Goal: Information Seeking & Learning: Learn about a topic

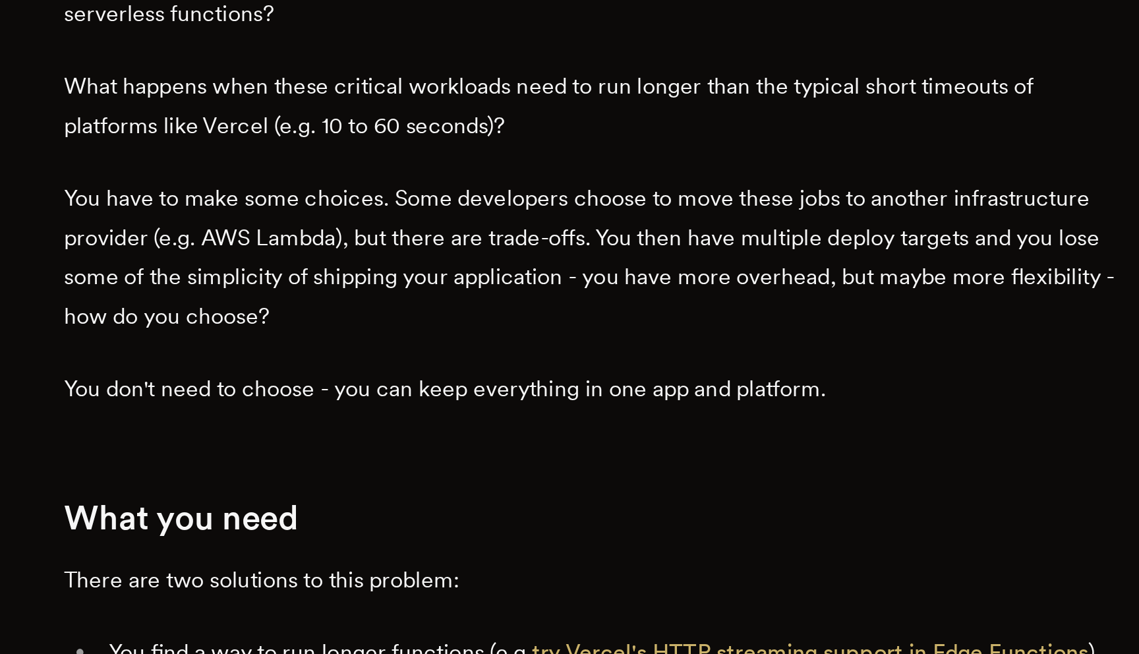
scroll to position [250, 0]
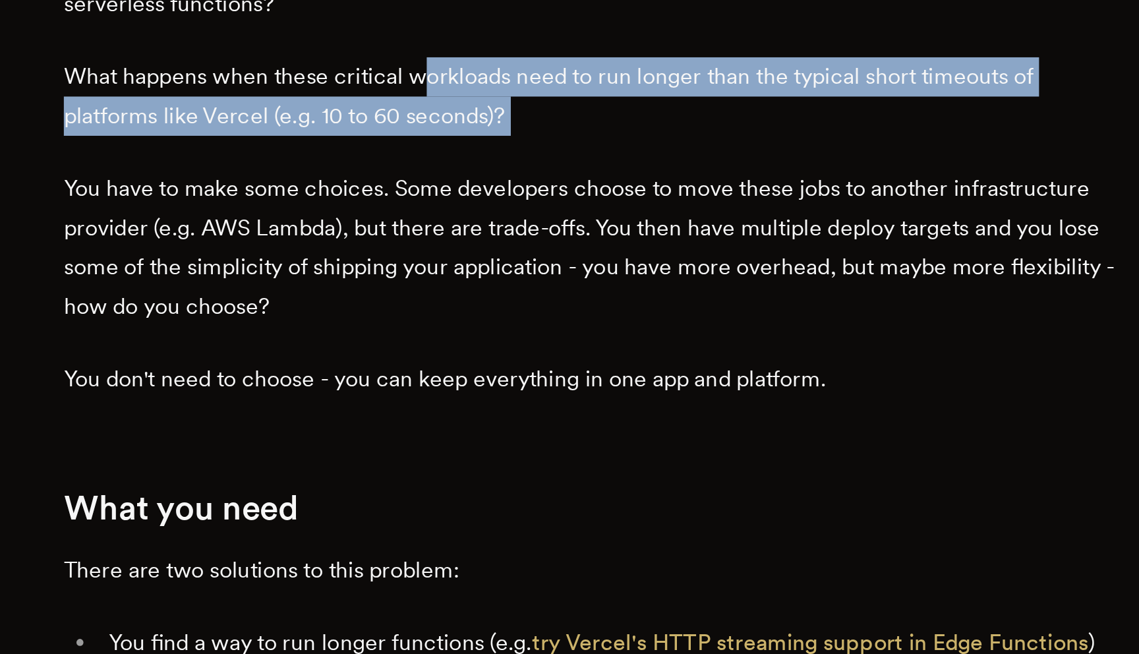
drag, startPoint x: 489, startPoint y: 370, endPoint x: 530, endPoint y: 403, distance: 52.5
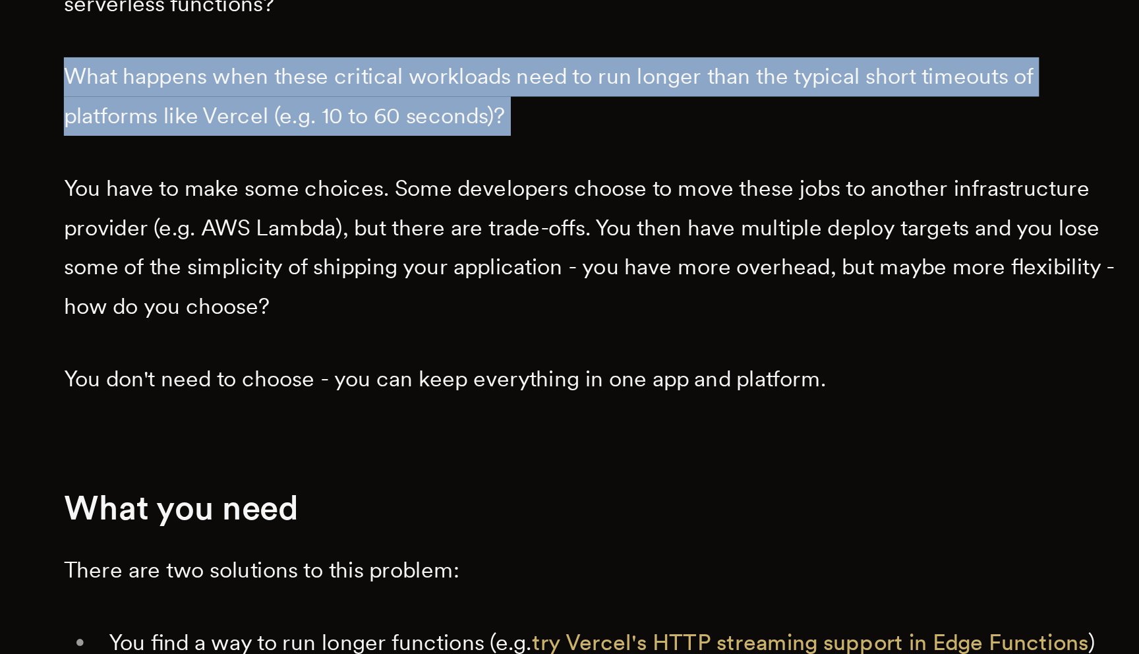
drag, startPoint x: 533, startPoint y: 407, endPoint x: 457, endPoint y: 355, distance: 92.0
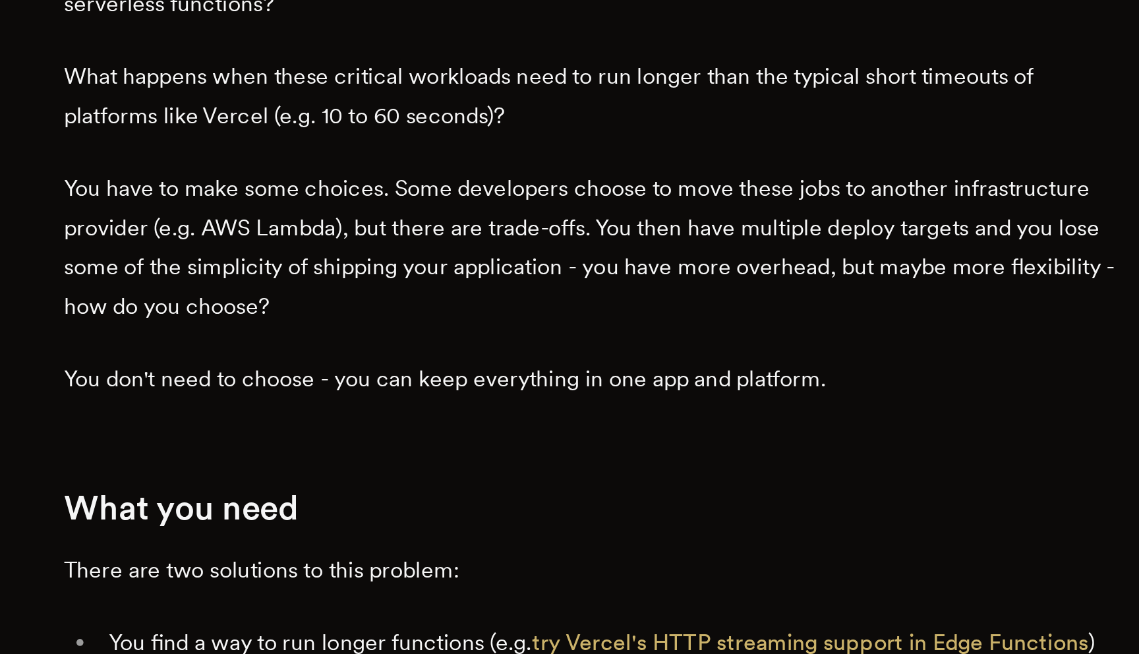
click at [457, 373] on p "What happens when these critical workloads need to run longer than the typical …" at bounding box center [569, 391] width 501 height 37
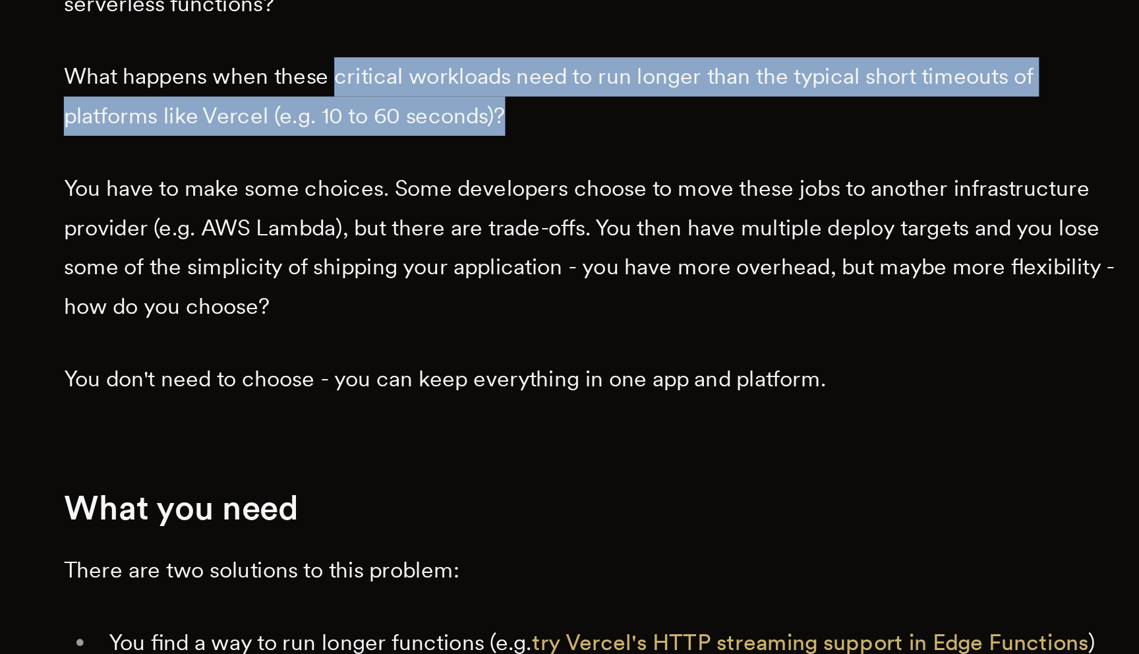
drag, startPoint x: 451, startPoint y: 361, endPoint x: 533, endPoint y: 391, distance: 87.2
click at [533, 391] on p "What happens when these critical workloads need to run longer than the typical …" at bounding box center [569, 391] width 501 height 37
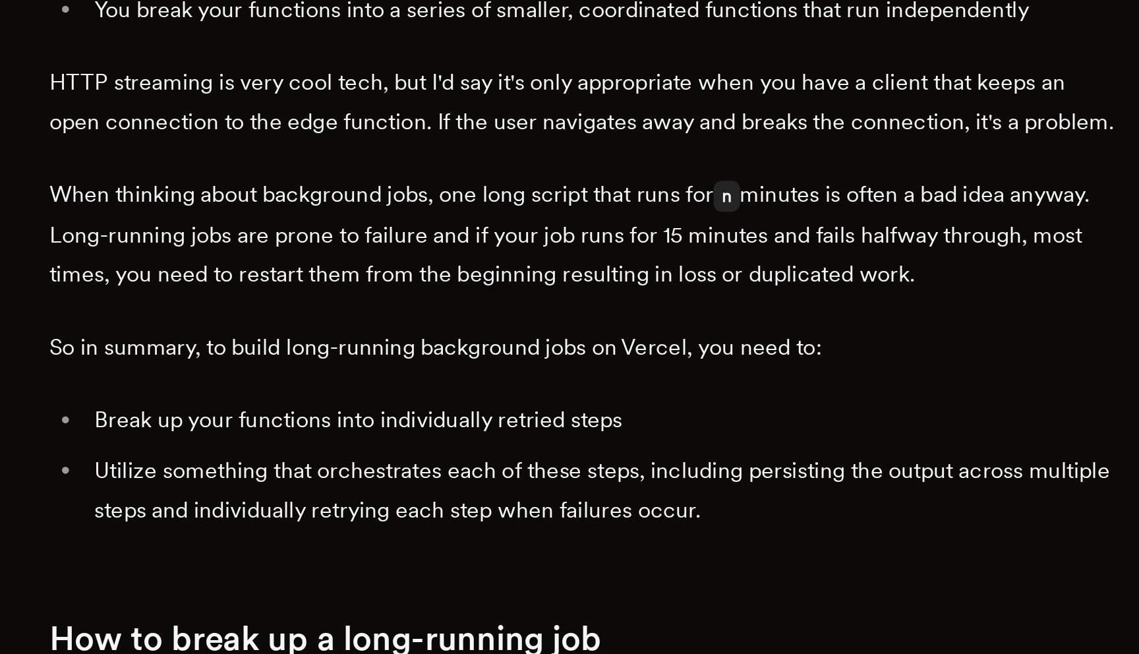
scroll to position [575, 0]
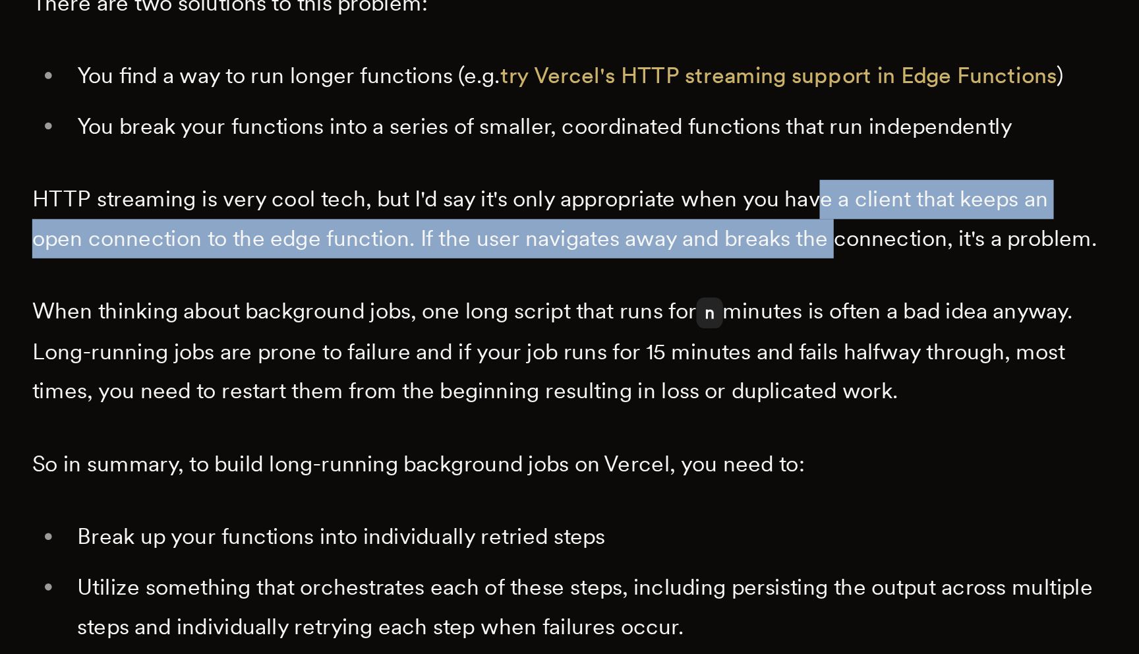
drag, startPoint x: 699, startPoint y: 395, endPoint x: 692, endPoint y: 366, distance: 29.9
click at [692, 372] on p "HTTP streaming is very cool tech, but I'd say it's only appropriate when you ha…" at bounding box center [569, 390] width 501 height 37
drag, startPoint x: 689, startPoint y: 368, endPoint x: 694, endPoint y: 392, distance: 24.8
click at [694, 392] on p "HTTP streaming is very cool tech, but I'd say it's only appropriate when you ha…" at bounding box center [569, 390] width 501 height 37
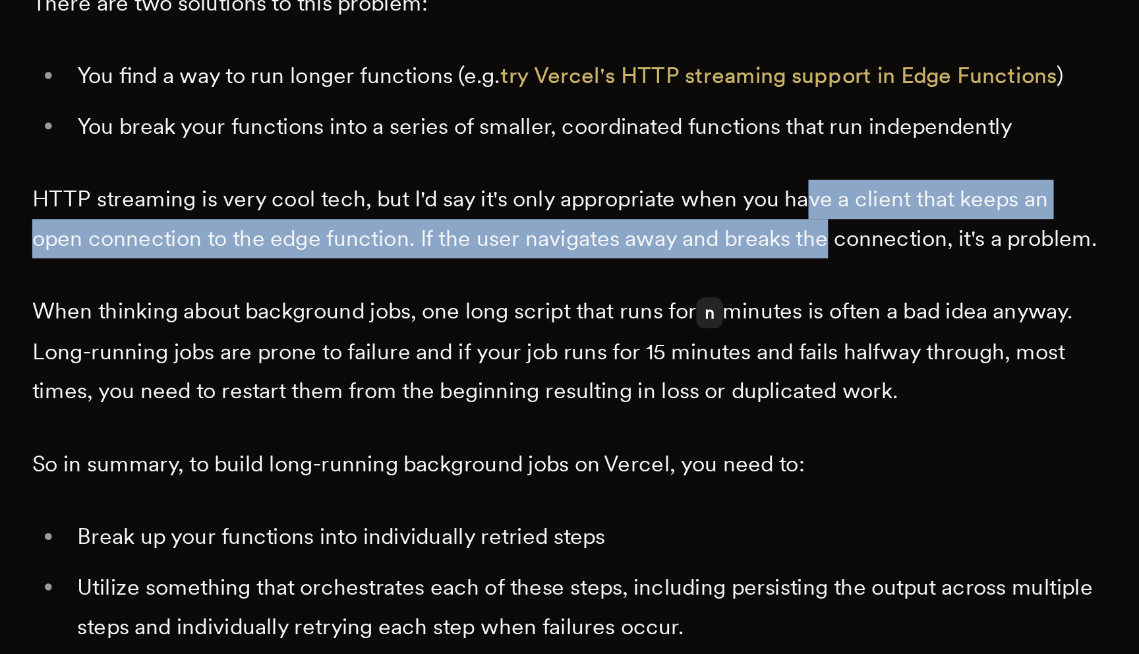
click at [694, 392] on p "HTTP streaming is very cool tech, but I'd say it's only appropriate when you ha…" at bounding box center [569, 390] width 501 height 37
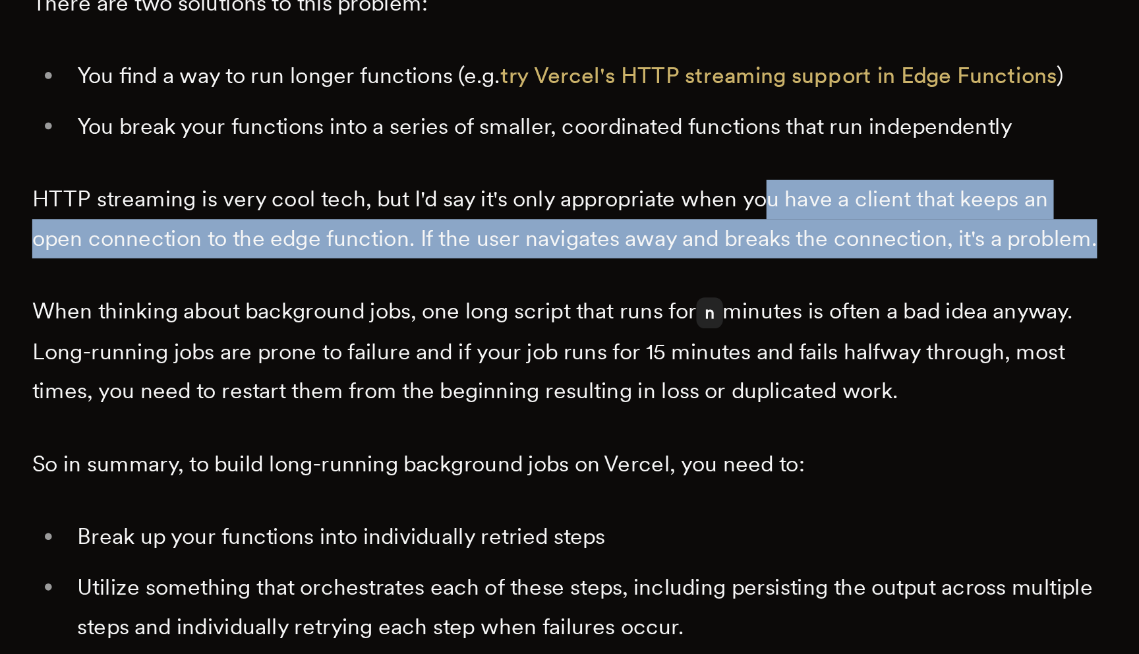
drag, startPoint x: 675, startPoint y: 398, endPoint x: 665, endPoint y: 368, distance: 31.3
click at [665, 372] on p "HTTP streaming is very cool tech, but I'd say it's only appropriate when you ha…" at bounding box center [569, 390] width 501 height 37
click at [666, 372] on p "HTTP streaming is very cool tech, but I'd say it's only appropriate when you ha…" at bounding box center [569, 390] width 501 height 37
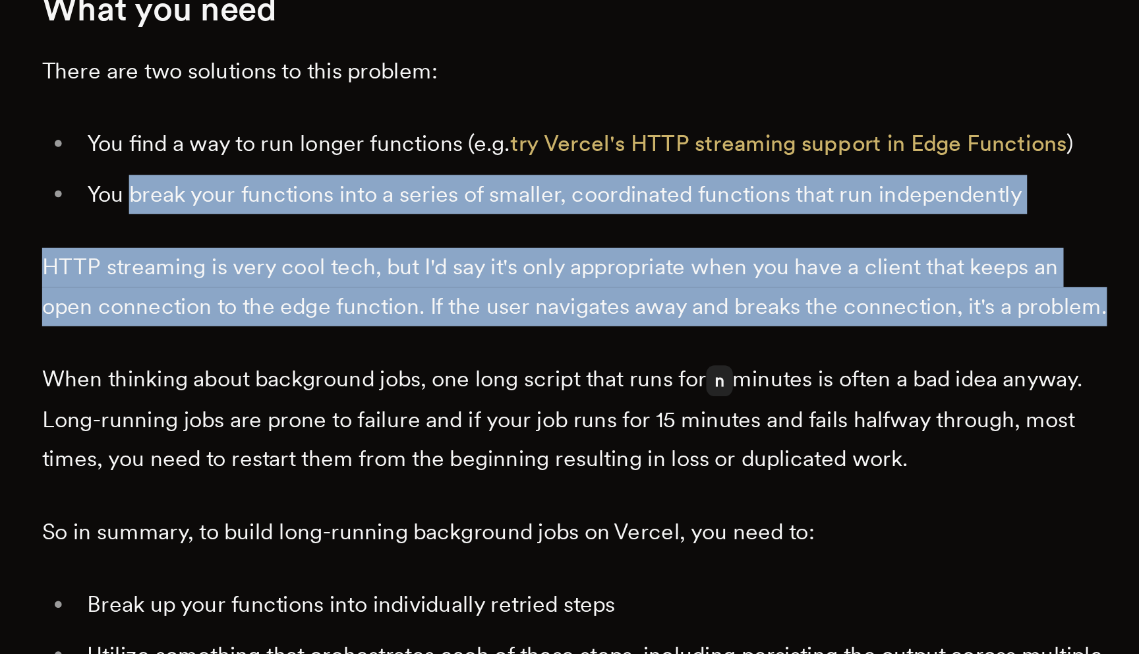
drag, startPoint x: 436, startPoint y: 397, endPoint x: 366, endPoint y: 332, distance: 95.6
click at [366, 338] on li "You break your functions into a series of smaller, coordinated functions that r…" at bounding box center [578, 347] width 484 height 18
drag, startPoint x: 355, startPoint y: 332, endPoint x: 432, endPoint y: 403, distance: 104.5
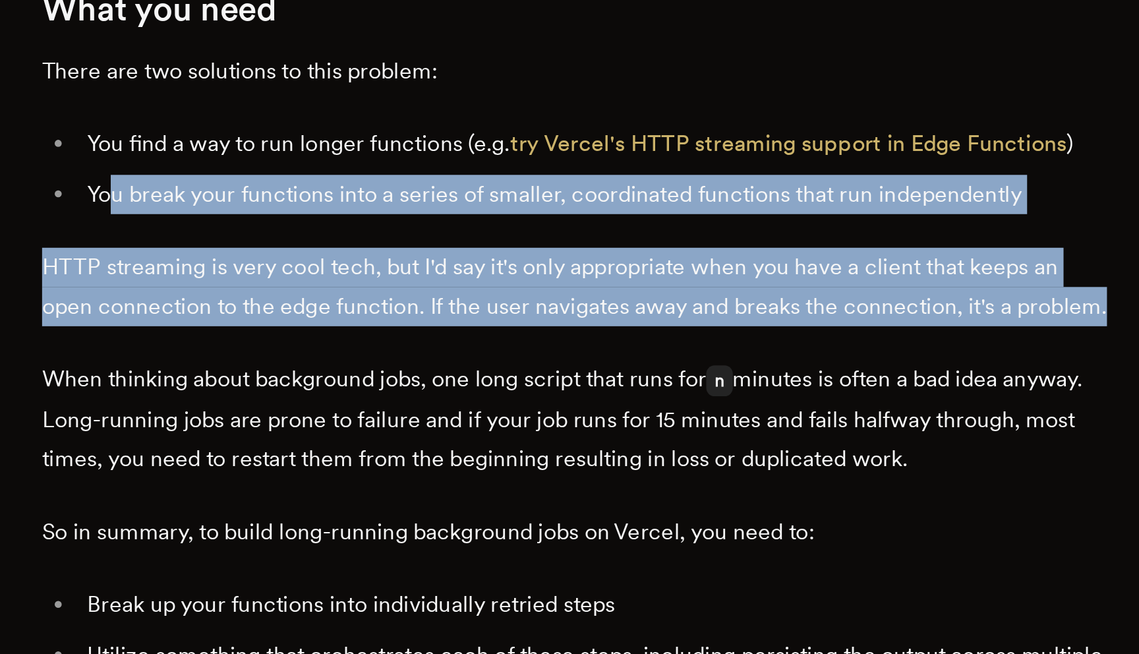
click at [432, 403] on p "HTTP streaming is very cool tech, but I'd say it's only appropriate when you ha…" at bounding box center [569, 390] width 501 height 37
drag, startPoint x: 428, startPoint y: 403, endPoint x: 360, endPoint y: 332, distance: 98.8
click at [360, 338] on li "You break your functions into a series of smaller, coordinated functions that r…" at bounding box center [578, 347] width 484 height 18
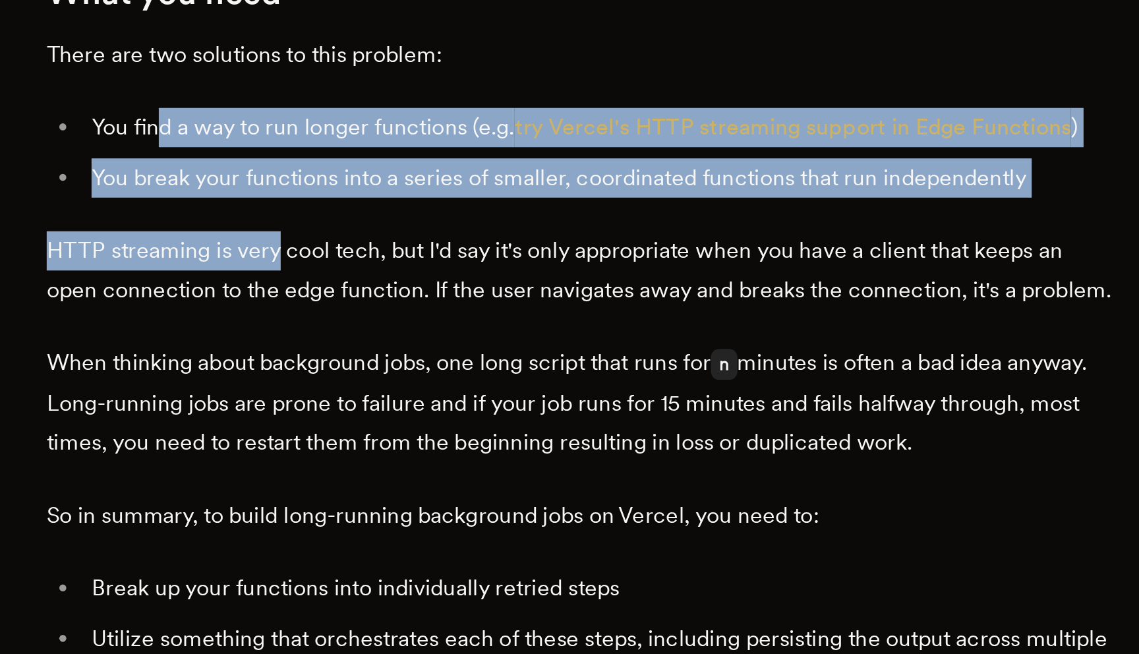
drag, startPoint x: 378, startPoint y: 316, endPoint x: 430, endPoint y: 359, distance: 67.8
click at [429, 372] on p "HTTP streaming is very cool tech, but I'd say it's only appropriate when you ha…" at bounding box center [569, 390] width 501 height 37
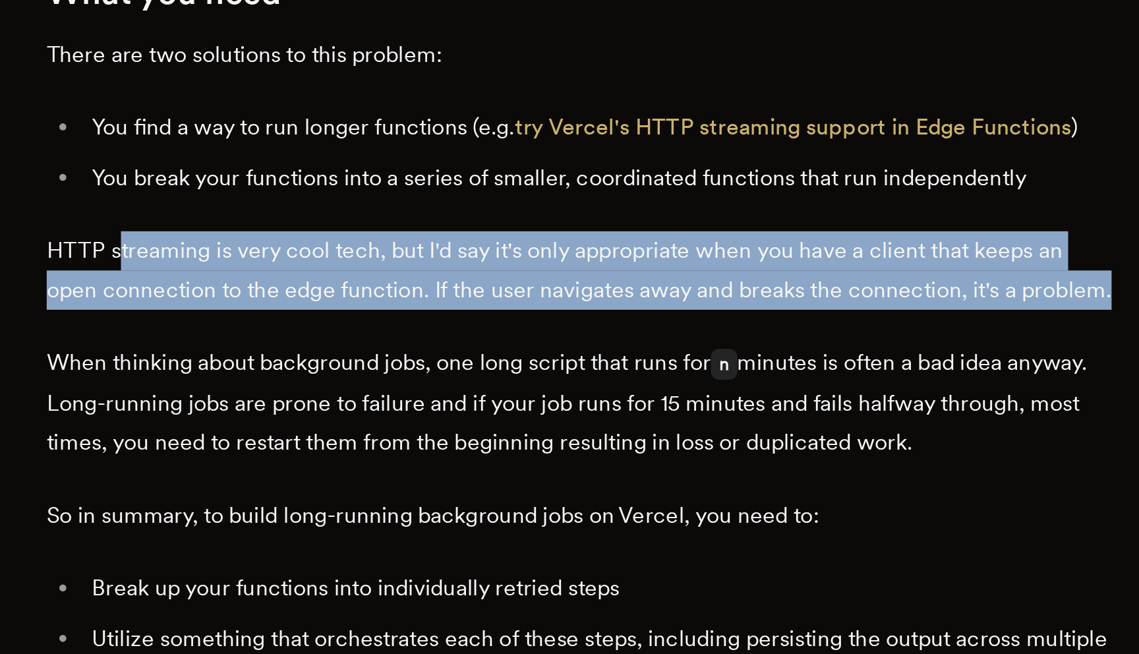
drag, startPoint x: 433, startPoint y: 397, endPoint x: 358, endPoint y: 372, distance: 79.2
click at [358, 372] on p "HTTP streaming is very cool tech, but I'd say it's only appropriate when you ha…" at bounding box center [569, 390] width 501 height 37
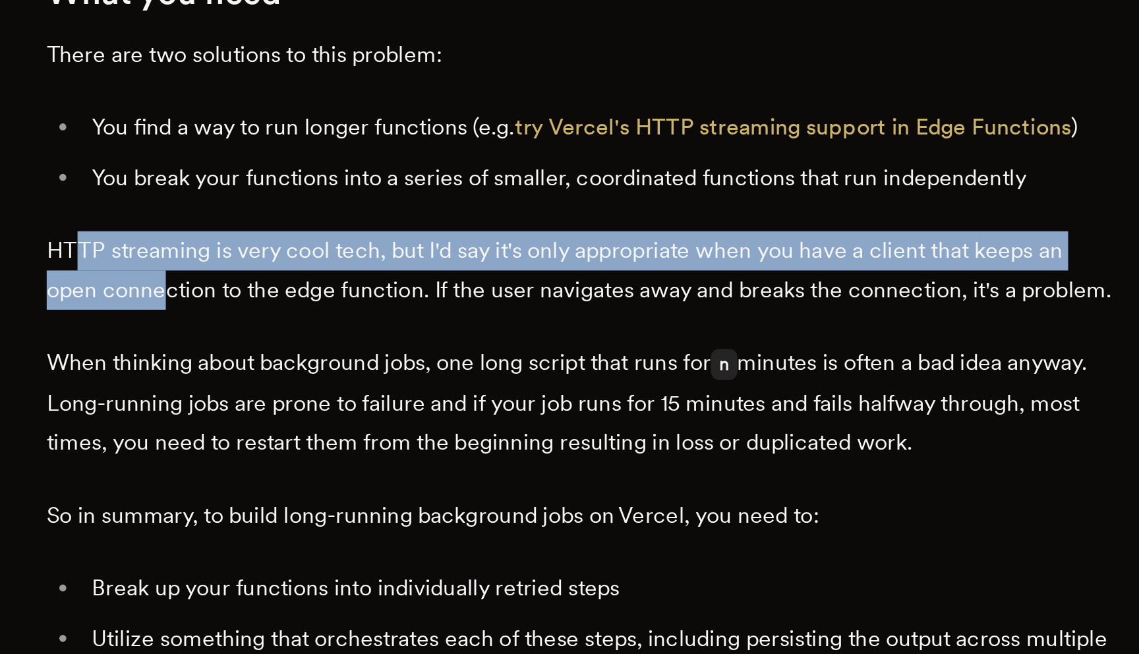
drag, startPoint x: 341, startPoint y: 370, endPoint x: 380, endPoint y: 390, distance: 43.3
click at [380, 390] on p "HTTP streaming is very cool tech, but I'd say it's only appropriate when you ha…" at bounding box center [569, 390] width 501 height 37
click at [378, 390] on p "HTTP streaming is very cool tech, but I'd say it's only appropriate when you ha…" at bounding box center [569, 390] width 501 height 37
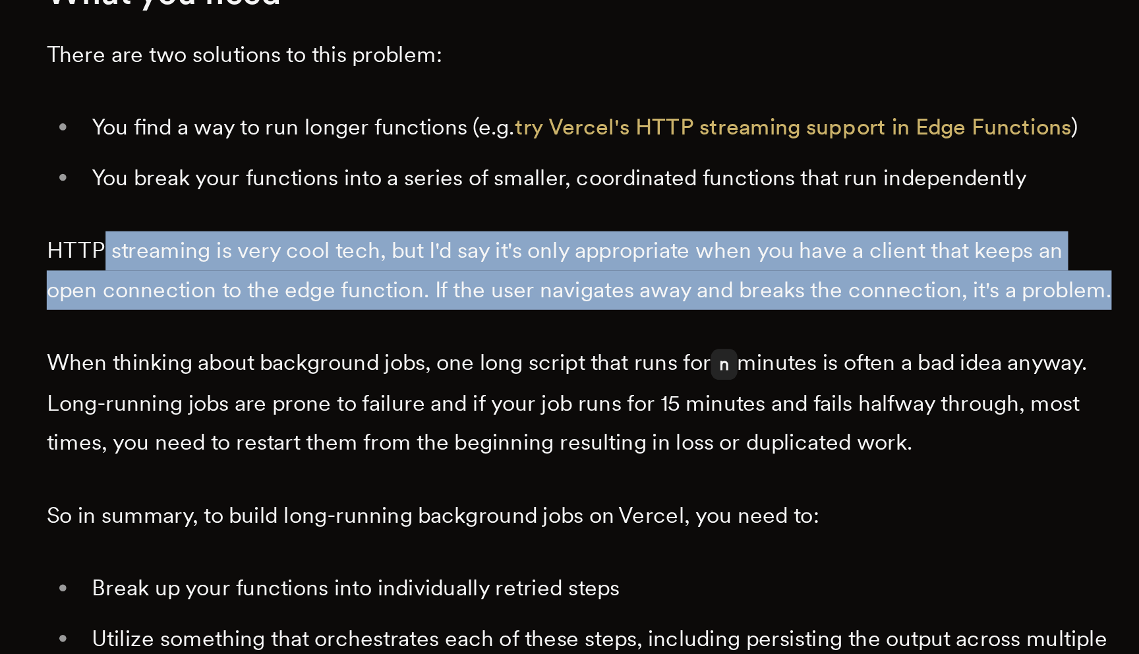
drag, startPoint x: 375, startPoint y: 397, endPoint x: 350, endPoint y: 376, distance: 33.2
click at [350, 376] on p "HTTP streaming is very cool tech, but I'd say it's only appropriate when you ha…" at bounding box center [569, 390] width 501 height 37
drag, startPoint x: 345, startPoint y: 372, endPoint x: 387, endPoint y: 402, distance: 51.0
click at [387, 402] on p "HTTP streaming is very cool tech, but I'd say it's only appropriate when you ha…" at bounding box center [569, 390] width 501 height 37
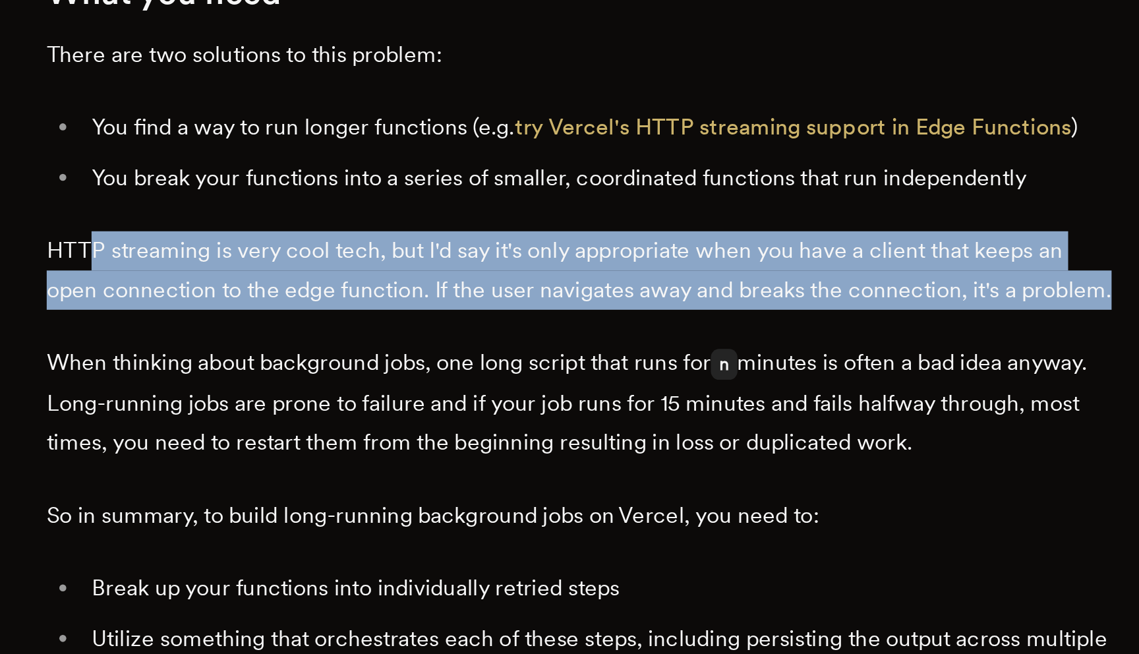
click at [387, 402] on p "HTTP streaming is very cool tech, but I'd say it's only appropriate when you ha…" at bounding box center [569, 390] width 501 height 37
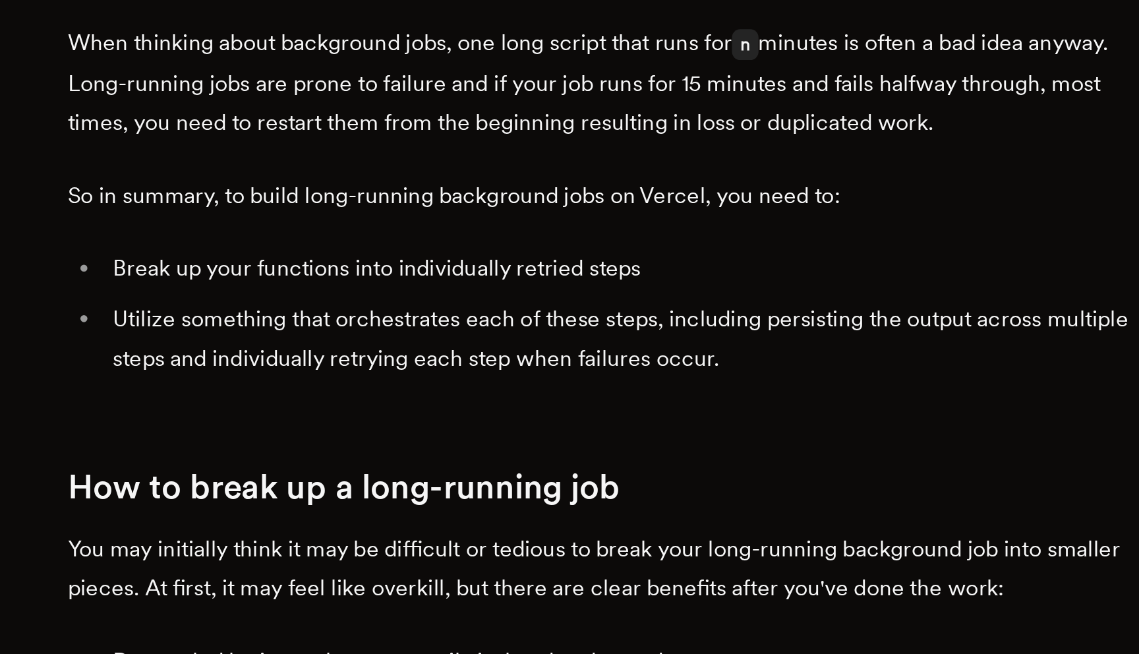
scroll to position [647, 0]
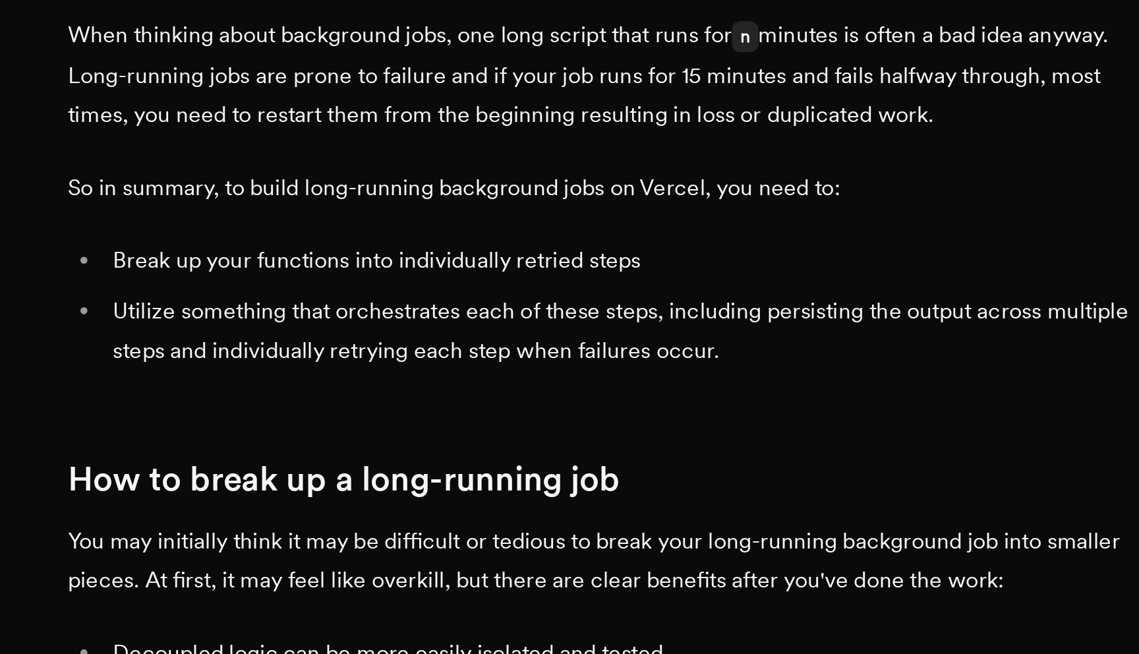
click at [436, 397] on p "When thinking about background jobs, one long script that runs for n minutes is…" at bounding box center [569, 381] width 501 height 56
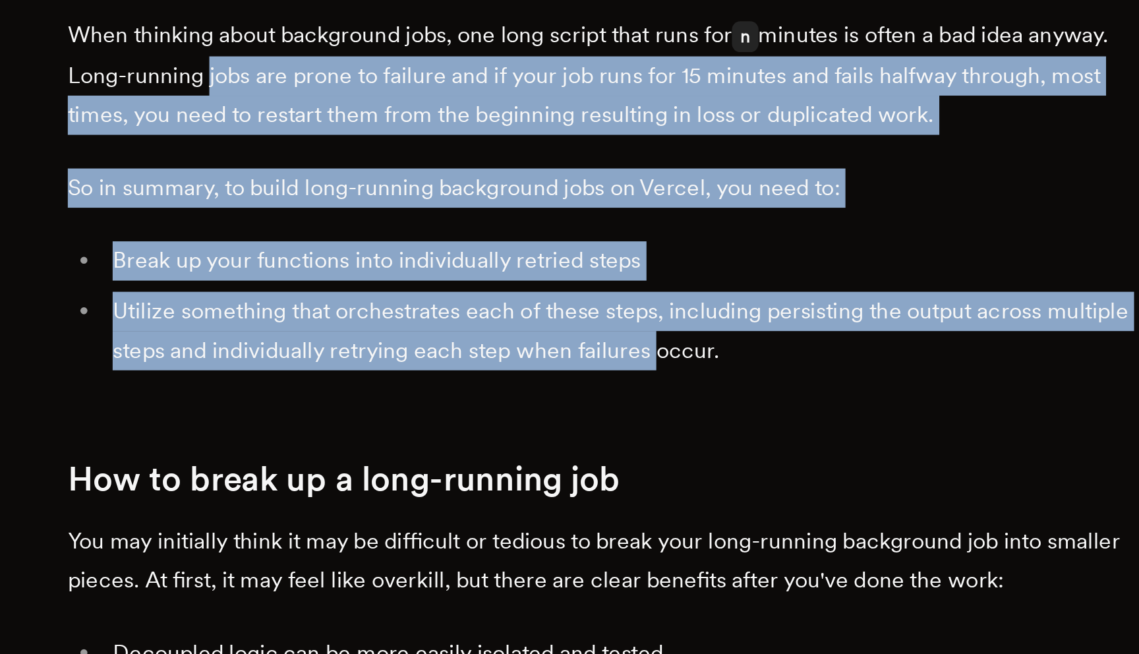
drag, startPoint x: 428, startPoint y: 386, endPoint x: 639, endPoint y: 516, distance: 247.7
click at [639, 516] on li "Utilize something that orchestrates each of these steps, including persisting t…" at bounding box center [578, 501] width 484 height 37
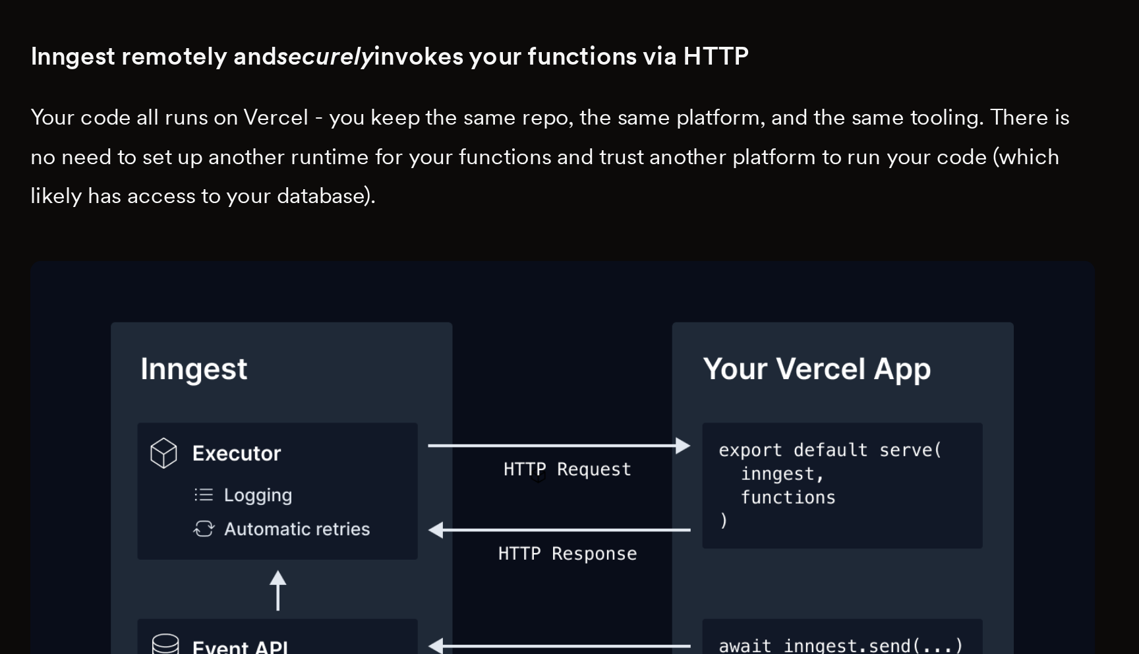
scroll to position [1921, 0]
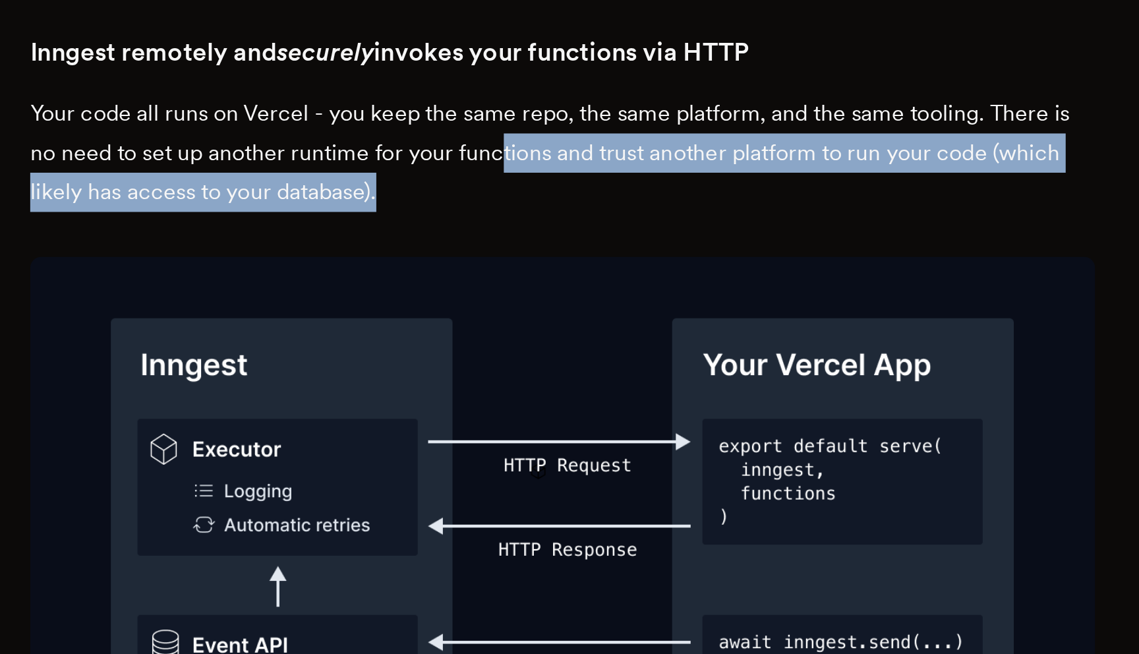
drag, startPoint x: 565, startPoint y: 405, endPoint x: 542, endPoint y: 384, distance: 30.8
click at [542, 390] on p "Your code all runs on Vercel - you keep the same repo, the same platform, and t…" at bounding box center [569, 417] width 501 height 55
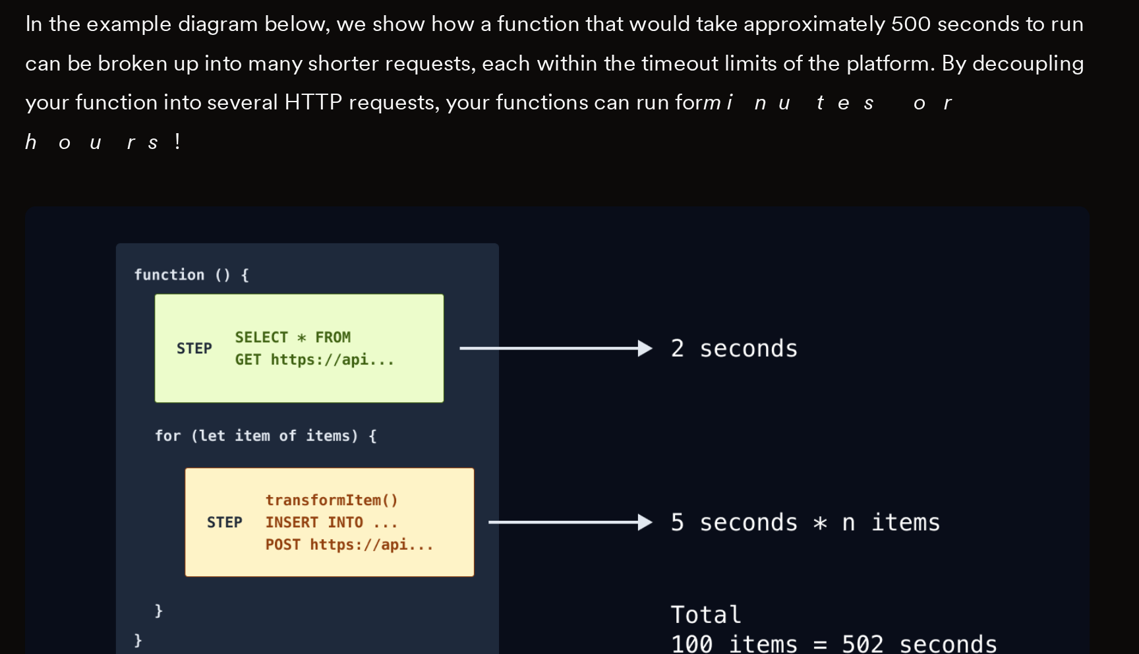
scroll to position [2534, 0]
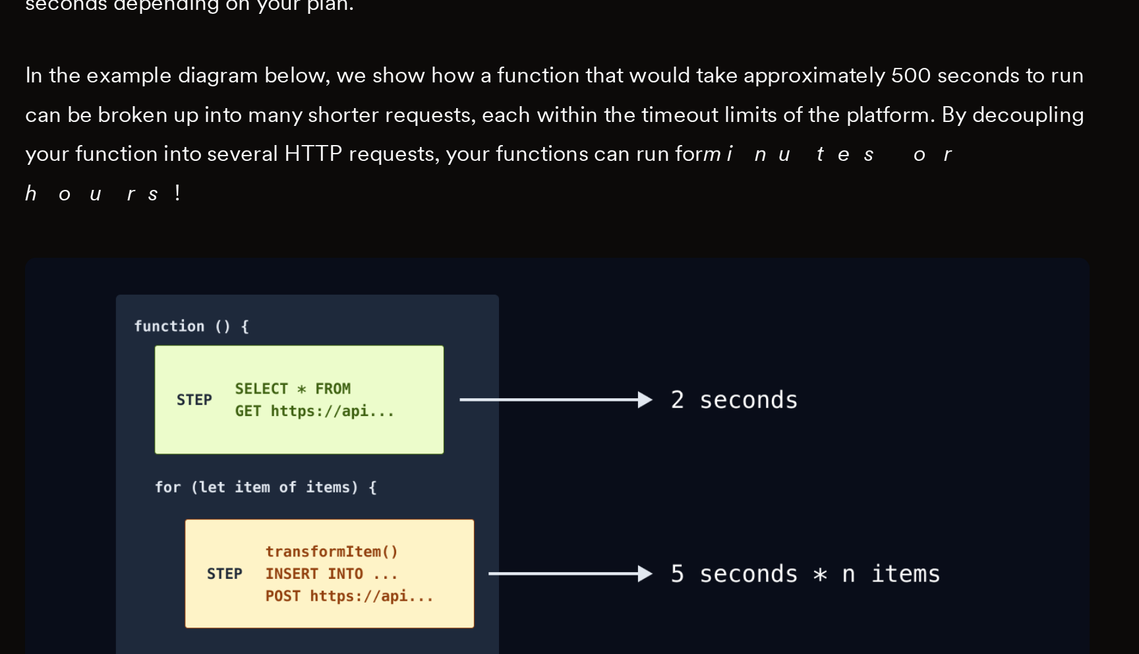
click at [594, 352] on p "In the example diagram below, we show how a function that would take approximat…" at bounding box center [569, 384] width 501 height 74
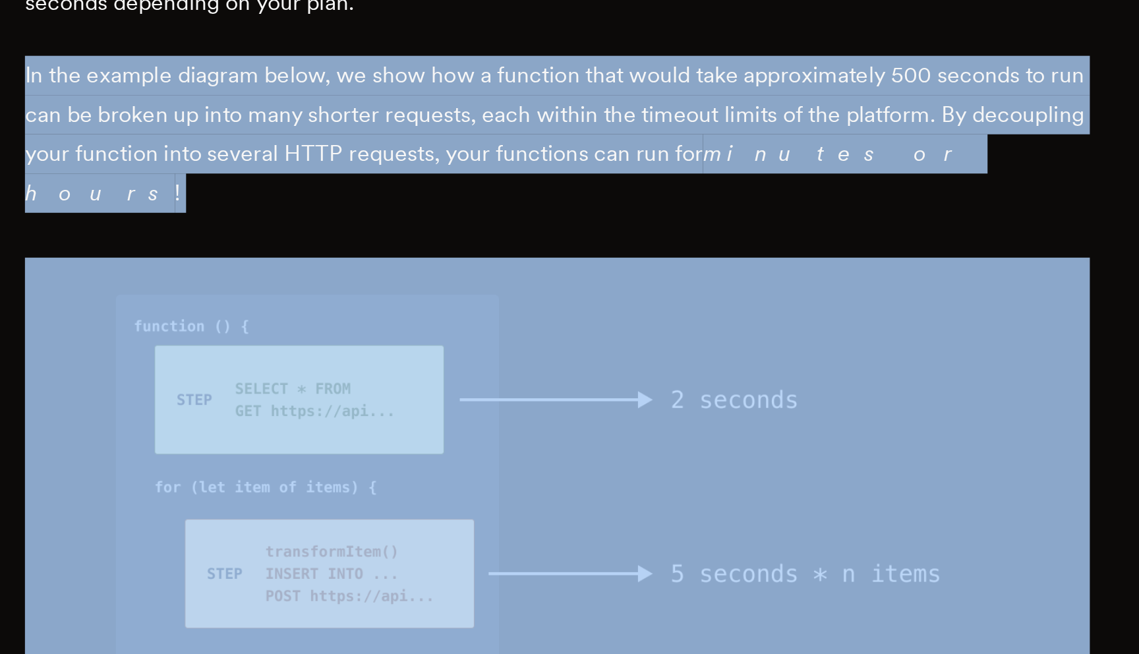
click at [594, 352] on p "In the example diagram below, we show how a function that would take approximat…" at bounding box center [569, 384] width 501 height 74
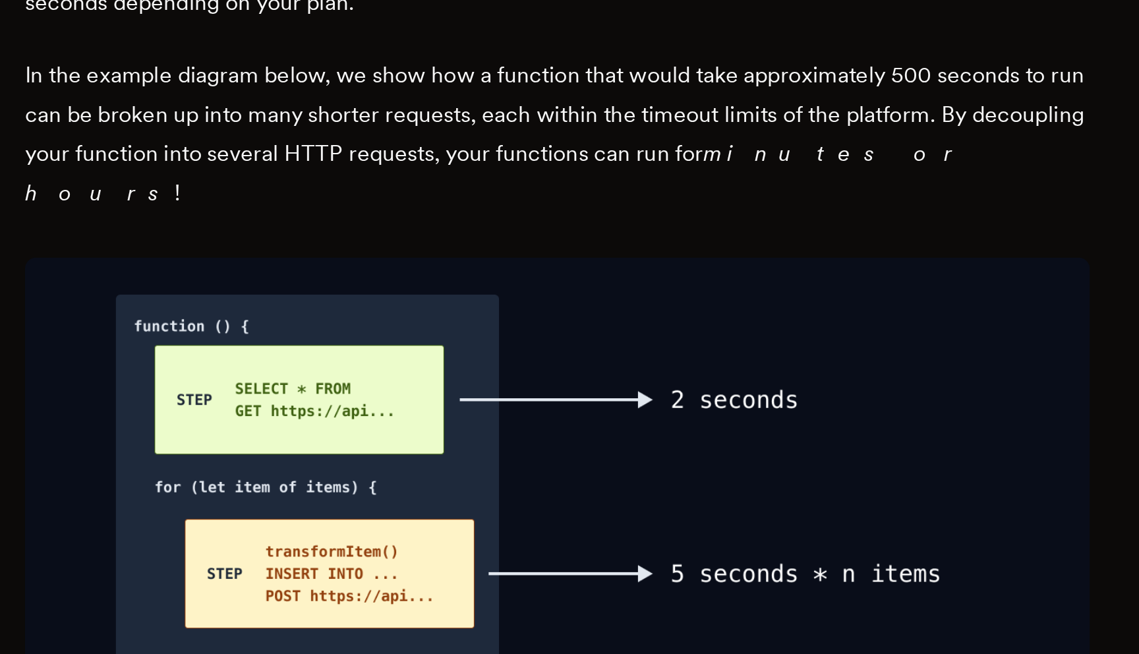
click at [594, 359] on p "In the example diagram below, we show how a function that would take approximat…" at bounding box center [569, 384] width 501 height 74
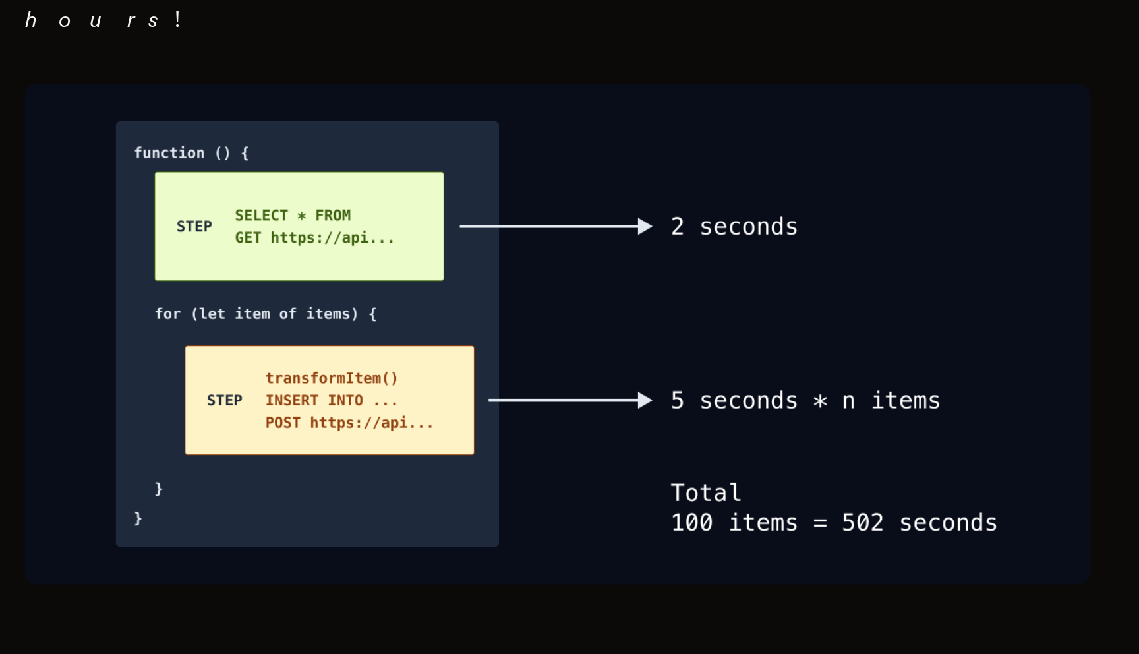
scroll to position [2591, 0]
click at [577, 586] on div "Serverless functions can be a game changer for devs building applications who w…" at bounding box center [569, 536] width 501 height 5187
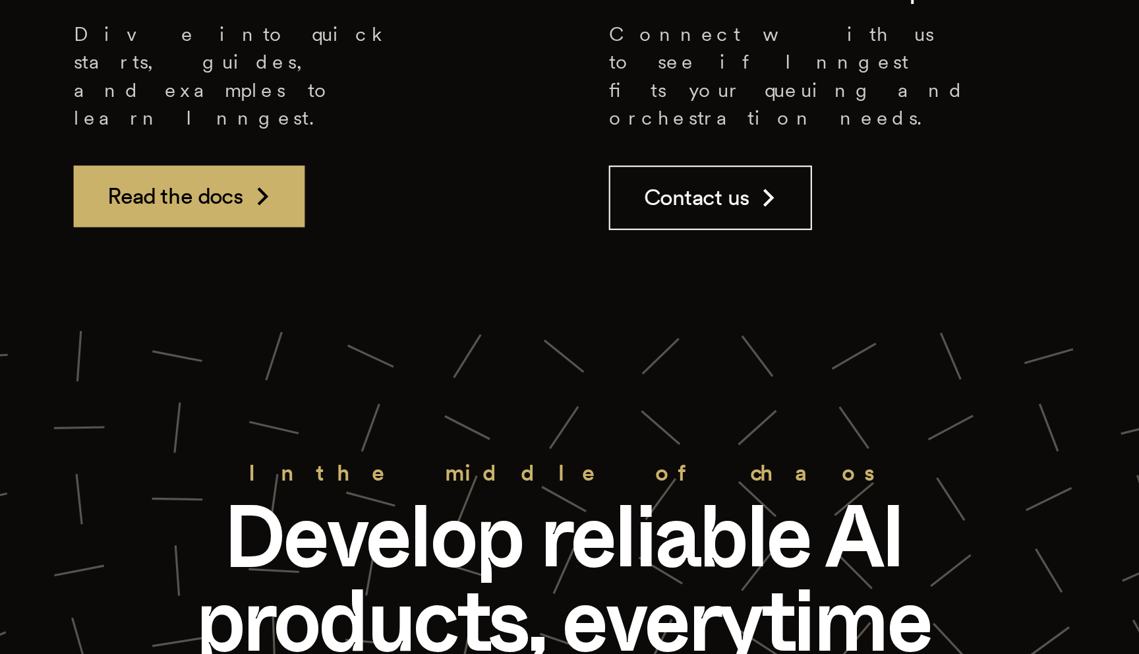
scroll to position [5482, 0]
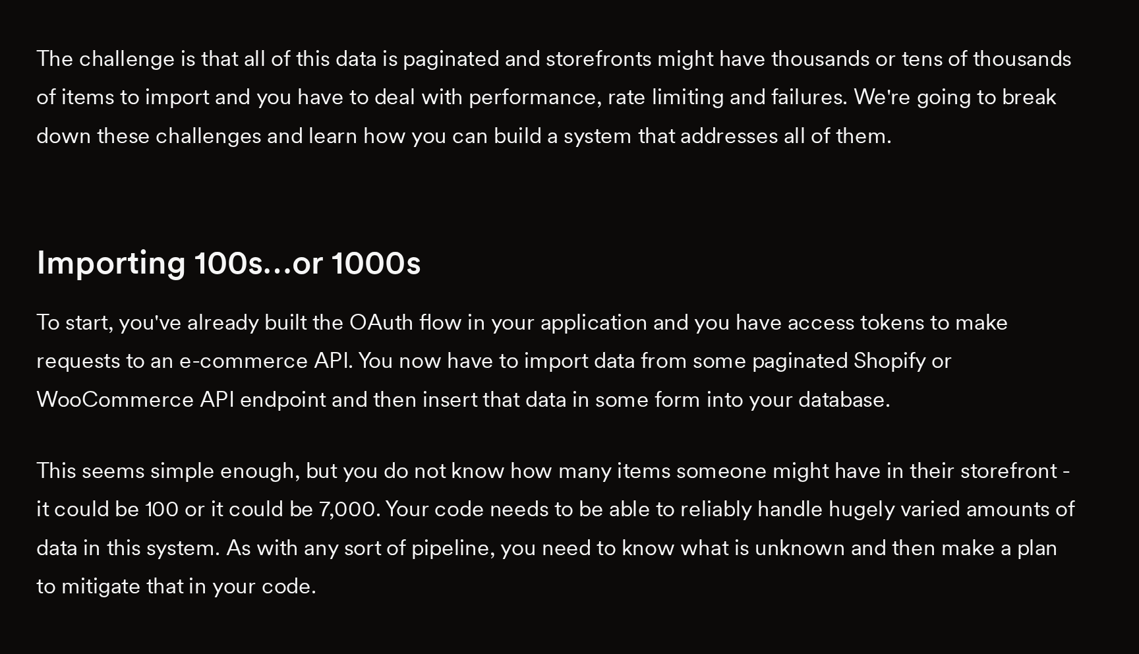
scroll to position [312, 0]
